Goal: Transaction & Acquisition: Purchase product/service

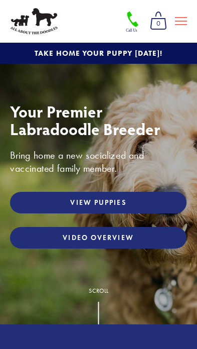
click at [43, 237] on link "Video Overview" at bounding box center [98, 238] width 177 height 22
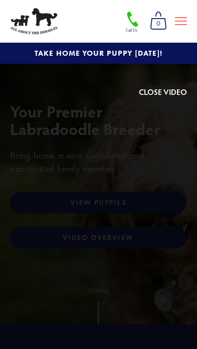
click at [155, 94] on button at bounding box center [163, 54] width 48 height 88
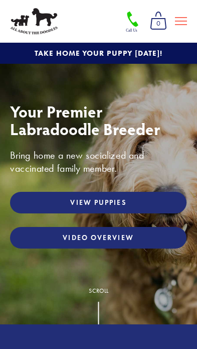
click at [43, 206] on link "View Puppies" at bounding box center [98, 203] width 177 height 22
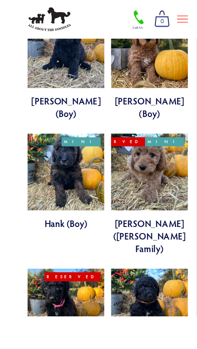
scroll to position [1692, 0]
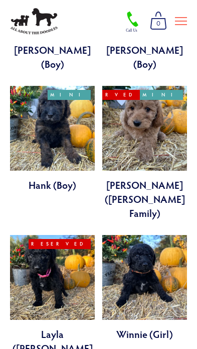
click at [31, 235] on link at bounding box center [52, 302] width 85 height 134
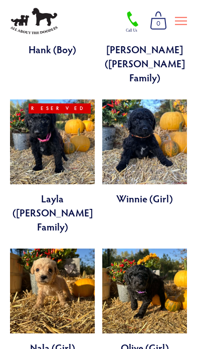
scroll to position [1859, 0]
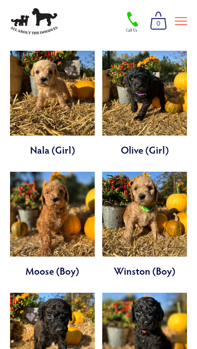
scroll to position [2028, 0]
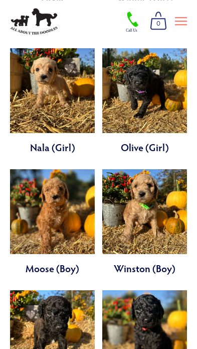
click at [30, 290] on link at bounding box center [52, 343] width 85 height 106
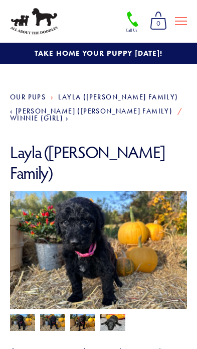
click at [53, 314] on img at bounding box center [52, 323] width 25 height 19
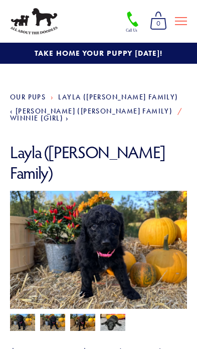
click at [88, 314] on img at bounding box center [82, 323] width 25 height 19
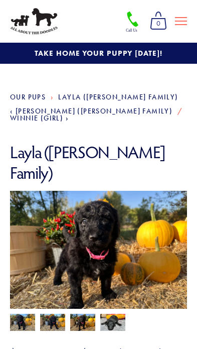
click at [114, 313] on img at bounding box center [112, 322] width 25 height 19
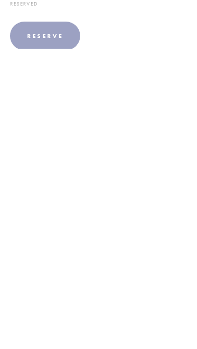
scroll to position [221, 0]
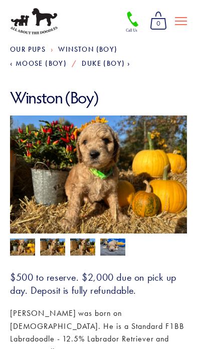
scroll to position [49, 0]
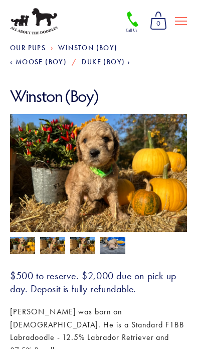
click at [52, 246] on img at bounding box center [52, 246] width 25 height 19
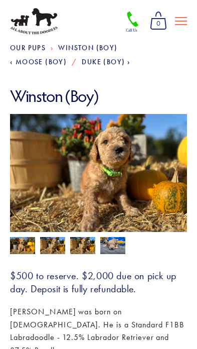
click at [81, 244] on img at bounding box center [82, 246] width 25 height 19
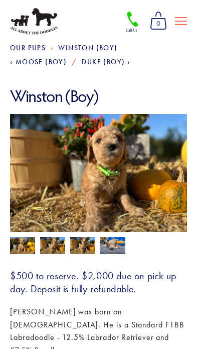
click at [18, 237] on img at bounding box center [22, 246] width 25 height 19
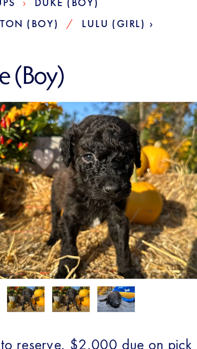
scroll to position [13, 0]
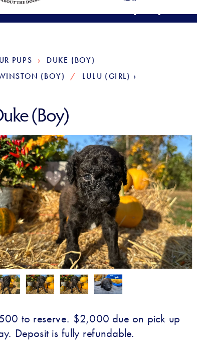
click at [70, 273] on img at bounding box center [82, 282] width 25 height 19
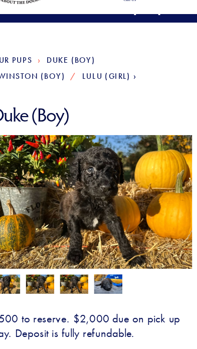
click at [40, 273] on img at bounding box center [52, 282] width 25 height 19
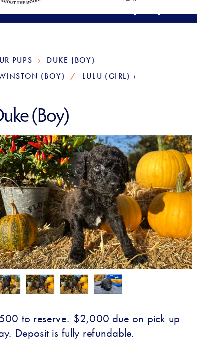
click at [100, 272] on img at bounding box center [112, 281] width 25 height 19
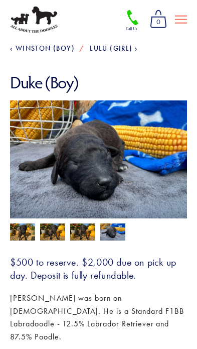
scroll to position [60, 0]
